Goal: Navigation & Orientation: Understand site structure

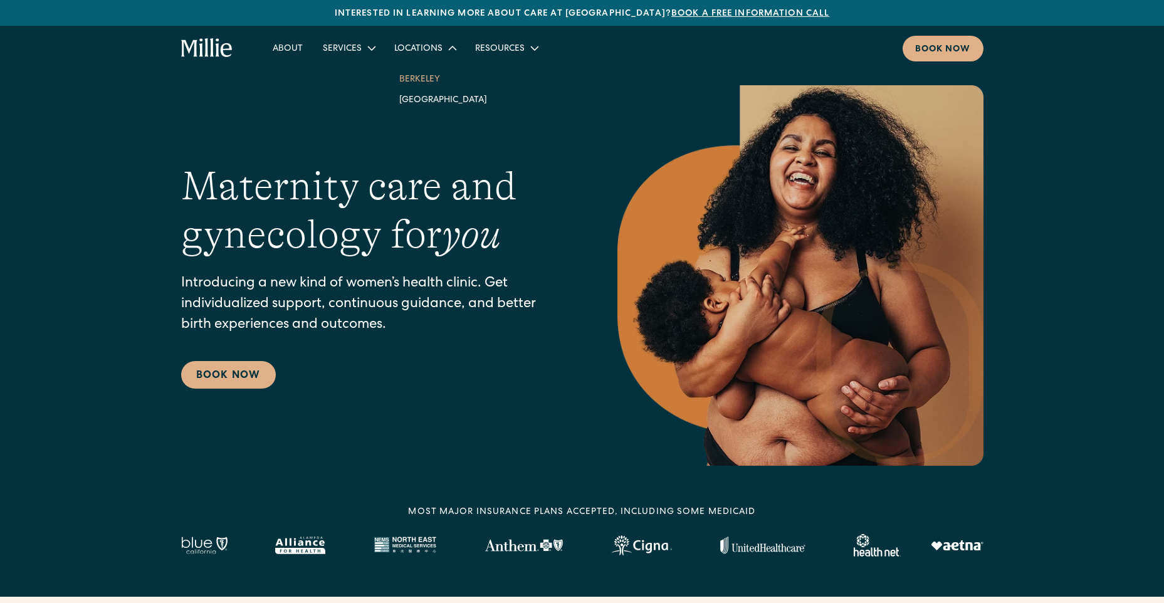
click at [426, 73] on link "Berkeley" at bounding box center [443, 78] width 108 height 21
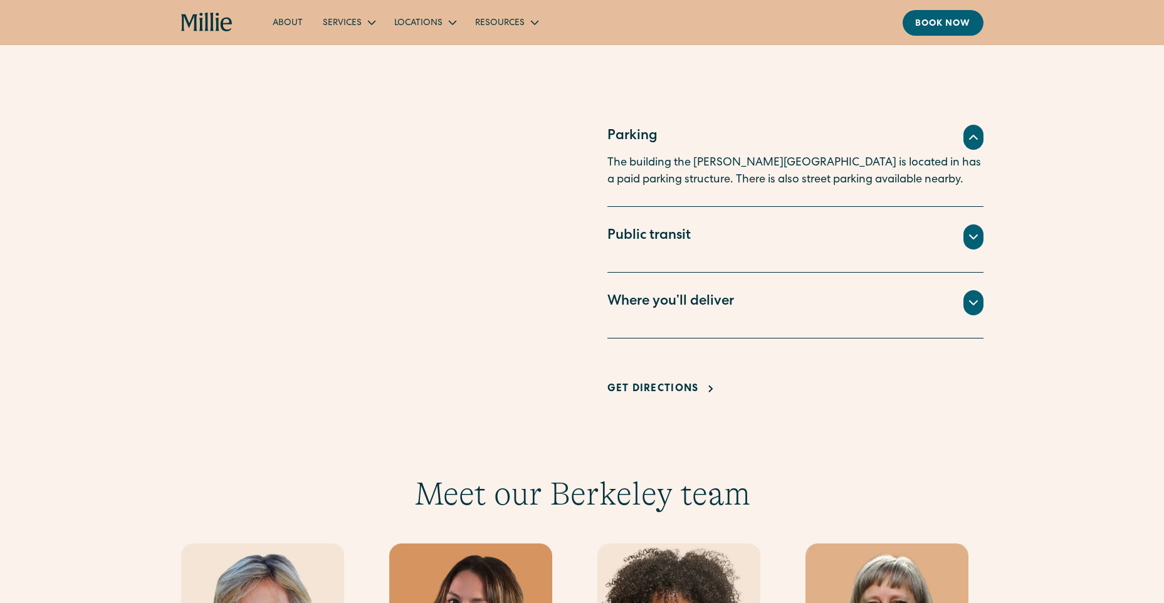
scroll to position [815, 0]
click at [641, 311] on div "Where you’ll deliver" at bounding box center [671, 301] width 127 height 21
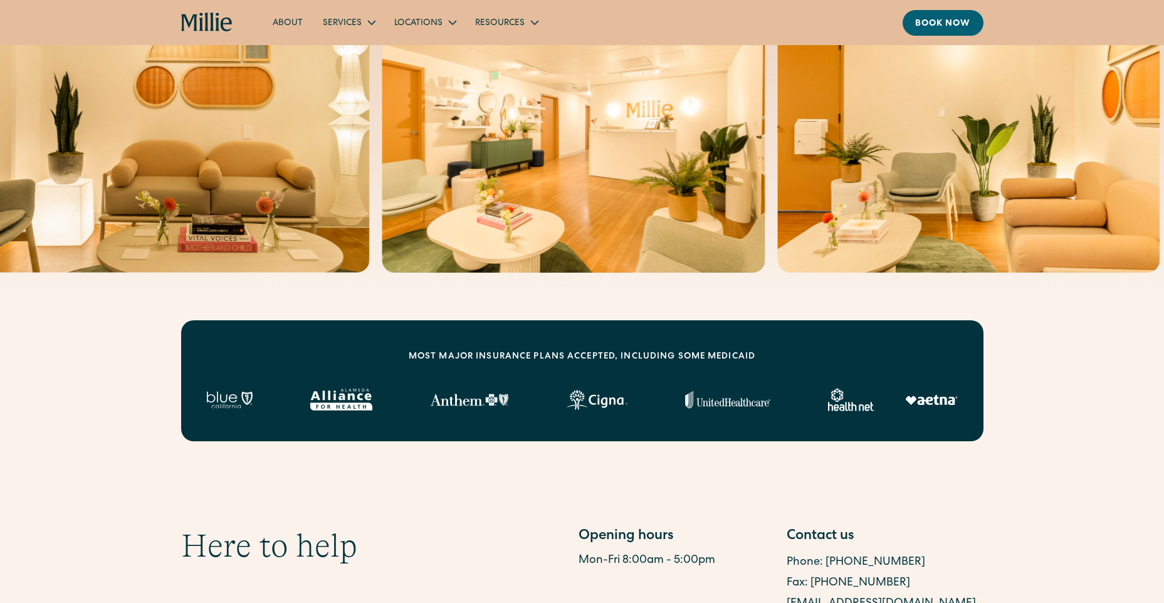
scroll to position [0, 0]
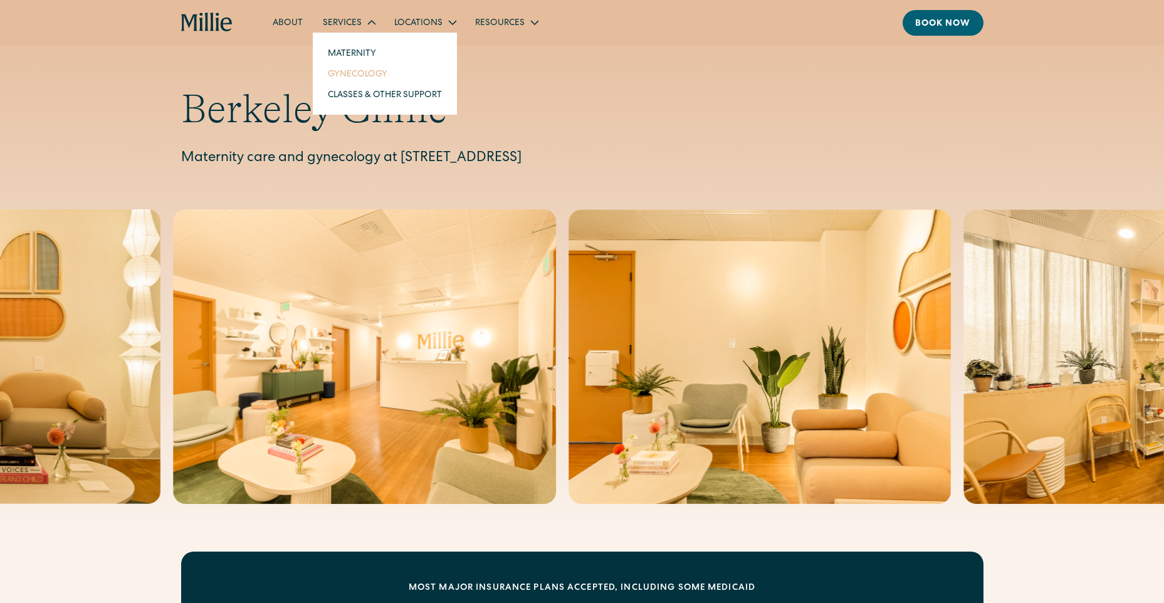
click at [359, 76] on link "Gynecology" at bounding box center [385, 73] width 134 height 21
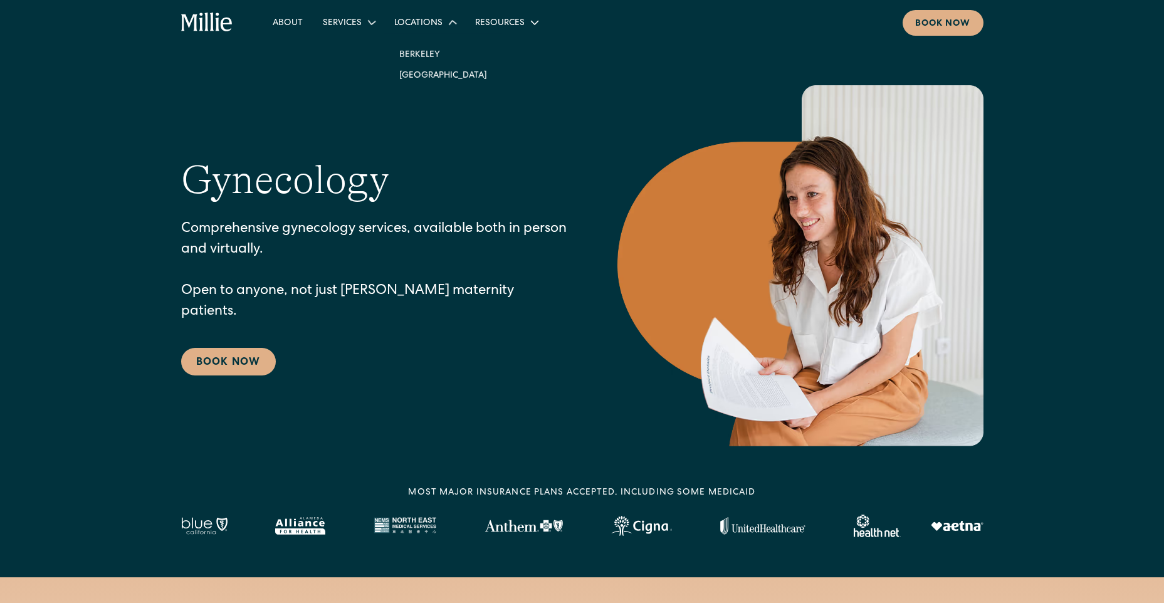
drag, startPoint x: 401, startPoint y: 18, endPoint x: 411, endPoint y: 18, distance: 9.4
click at [401, 17] on div "Locations" at bounding box center [418, 23] width 48 height 13
click at [502, 22] on div "Resources" at bounding box center [500, 23] width 50 height 13
click at [285, 21] on link "About" at bounding box center [288, 22] width 50 height 21
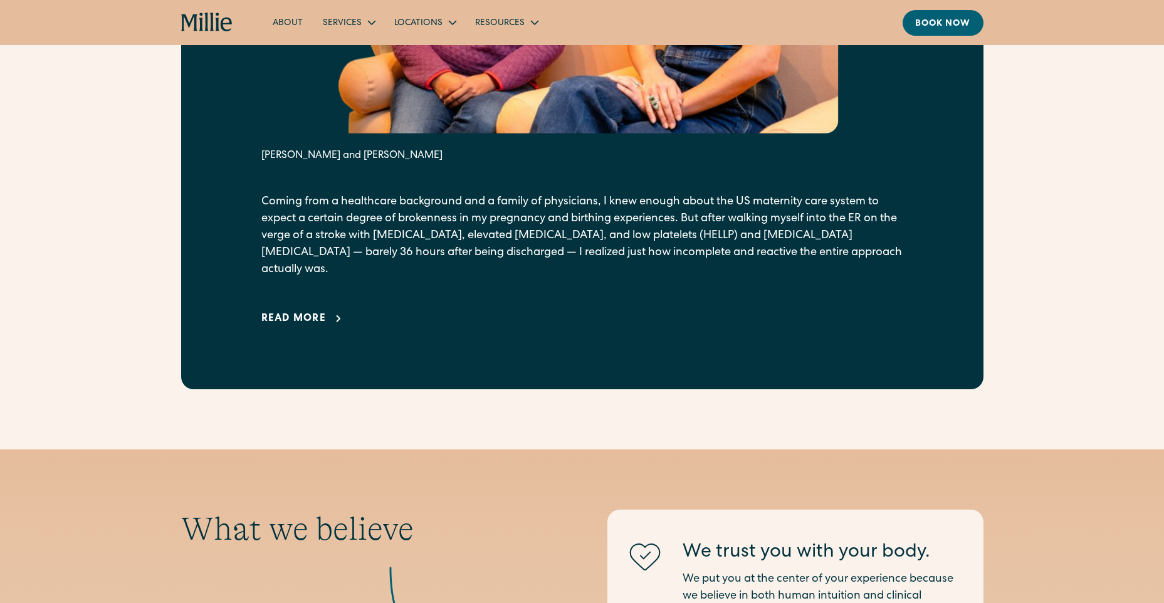
scroll to position [1129, 0]
